Goal: Transaction & Acquisition: Purchase product/service

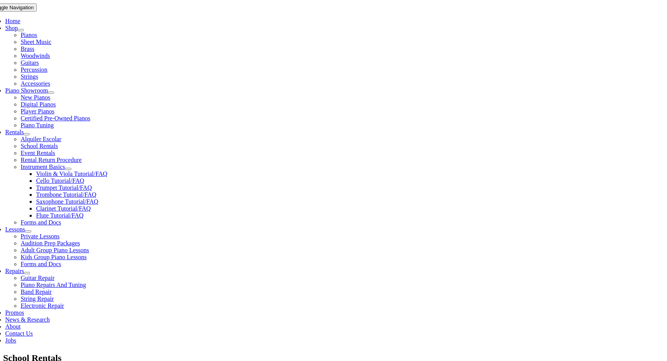
scroll to position [177, 0]
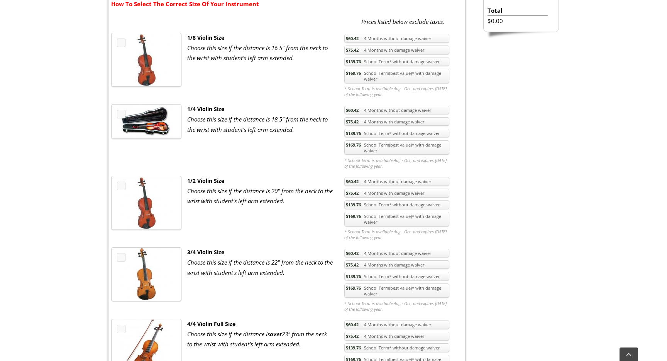
scroll to position [304, 0]
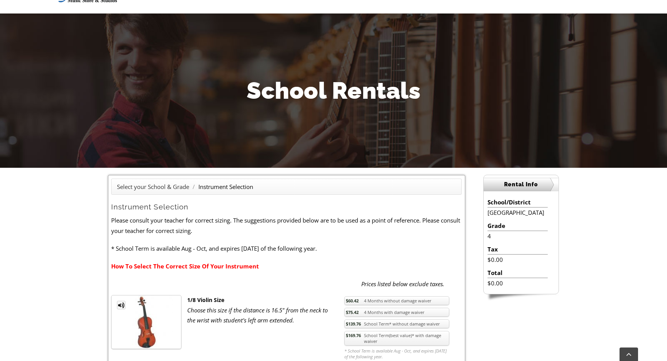
scroll to position [0, 0]
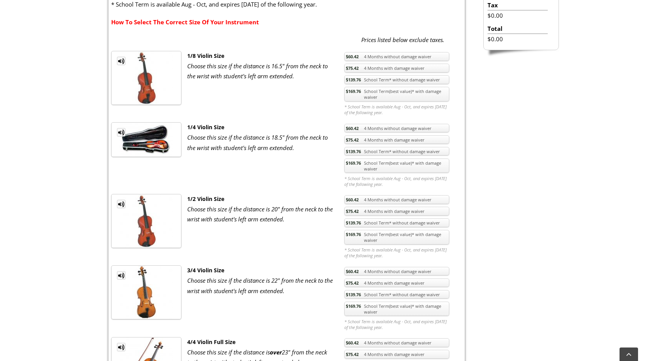
scroll to position [286, 0]
click at [381, 166] on link "$169.76 School Term(best value)* with damage waiver" at bounding box center [396, 165] width 105 height 15
click at [123, 131] on link "MP3 Clip" at bounding box center [121, 132] width 8 height 8
click at [122, 59] on link "MP3 Clip" at bounding box center [121, 60] width 8 height 8
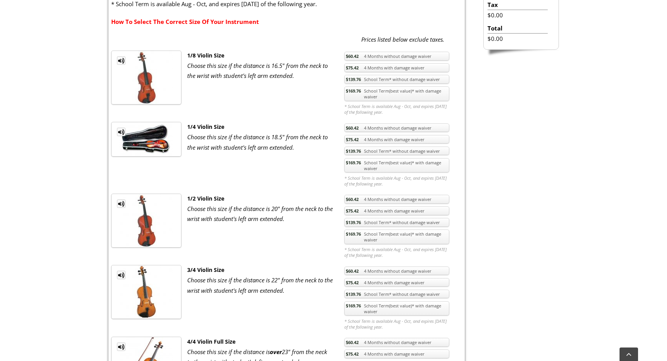
click at [122, 59] on link "MP3 Clip" at bounding box center [121, 60] width 8 height 8
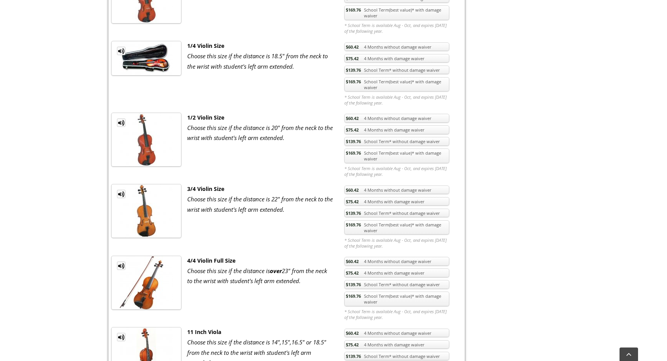
scroll to position [377, 0]
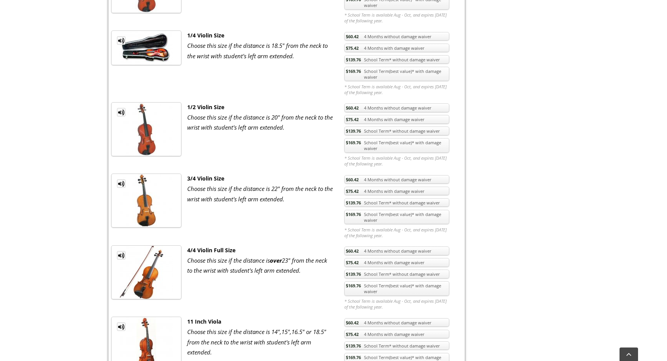
click at [120, 255] on link "MP3 Clip" at bounding box center [121, 255] width 8 height 8
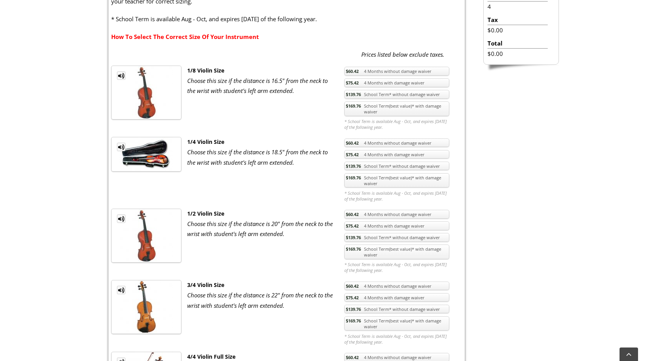
scroll to position [257, 0]
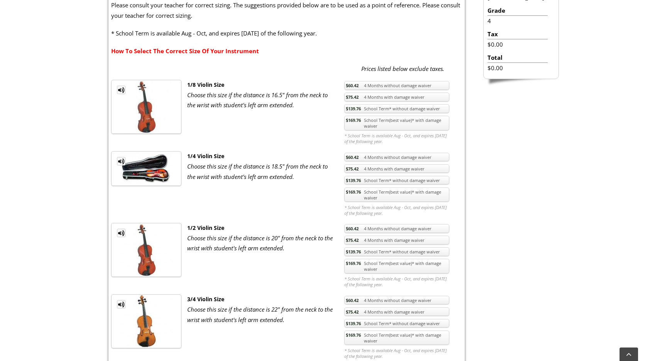
click at [386, 193] on link "$169.76 School Term(best value)* with damage waiver" at bounding box center [396, 195] width 105 height 15
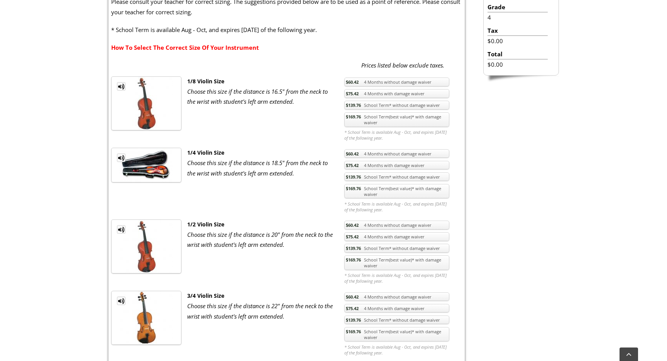
scroll to position [272, 0]
